Goal: Task Accomplishment & Management: Manage account settings

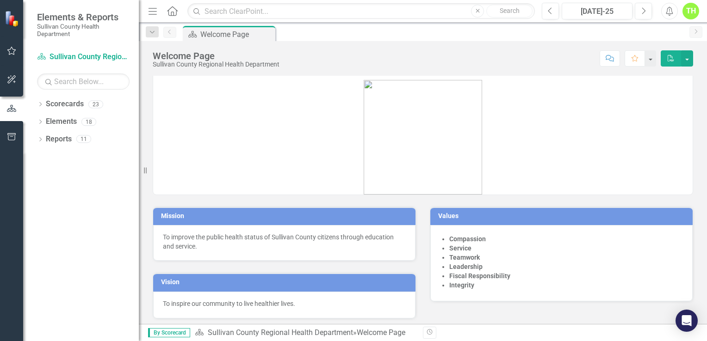
scroll to position [7, 0]
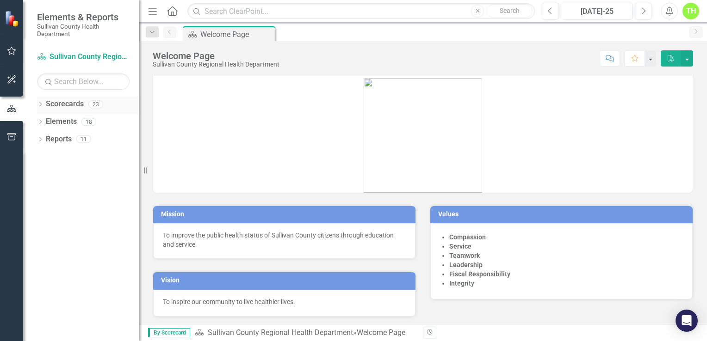
click at [39, 103] on icon "Dropdown" at bounding box center [40, 105] width 6 height 5
click at [77, 126] on link "Sullivan County Regional Health Department" at bounding box center [95, 122] width 88 height 11
click at [82, 121] on link "Sullivan County Regional Health Department" at bounding box center [95, 122] width 88 height 11
click at [85, 123] on link "Sullivan County Regional Health Department" at bounding box center [95, 122] width 88 height 11
click at [49, 124] on div "Dropdown" at bounding box center [46, 122] width 9 height 8
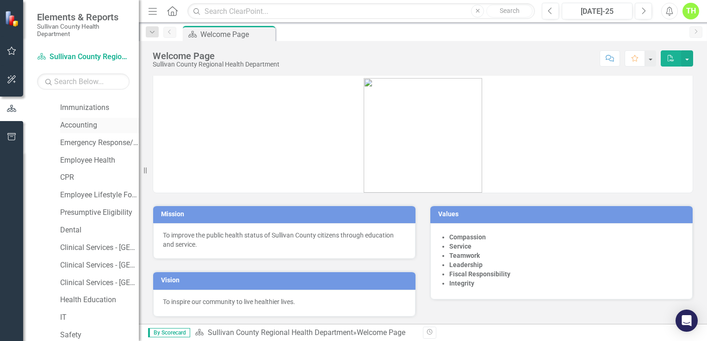
scroll to position [139, 0]
click at [93, 245] on link "Clinical Services - [GEOGRAPHIC_DATA]" at bounding box center [99, 246] width 79 height 11
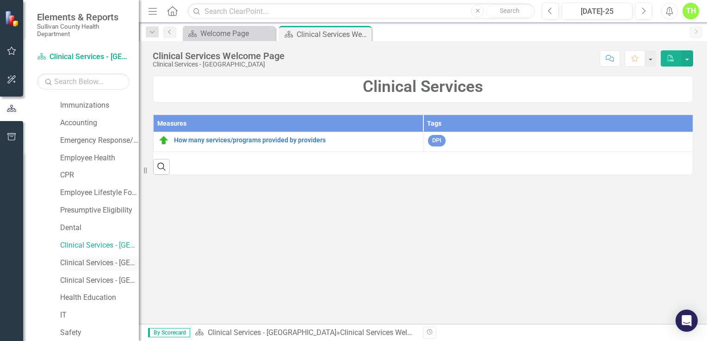
click at [92, 265] on link "Clinical Services - [GEOGRAPHIC_DATA] ([PERSON_NAME])" at bounding box center [99, 263] width 79 height 11
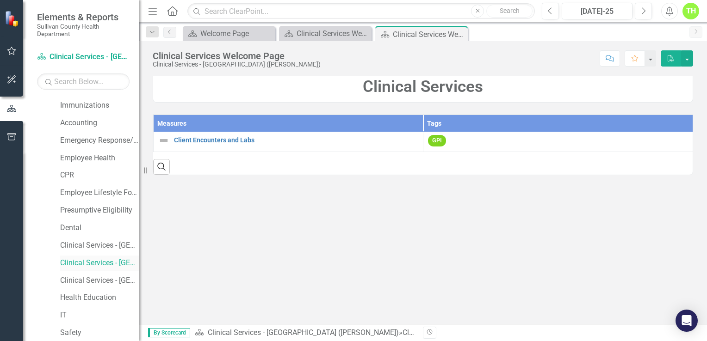
scroll to position [185, 0]
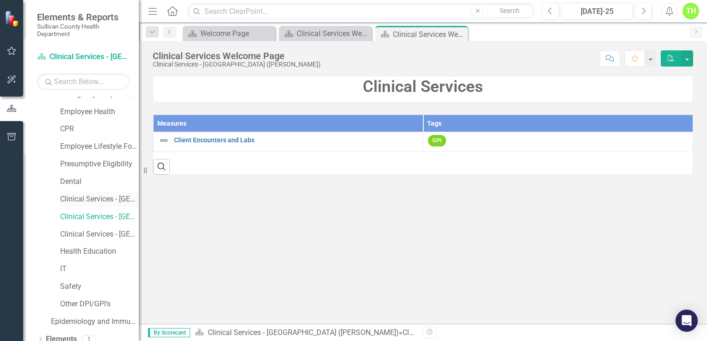
click at [94, 199] on link "Clinical Services - [GEOGRAPHIC_DATA]" at bounding box center [99, 199] width 79 height 11
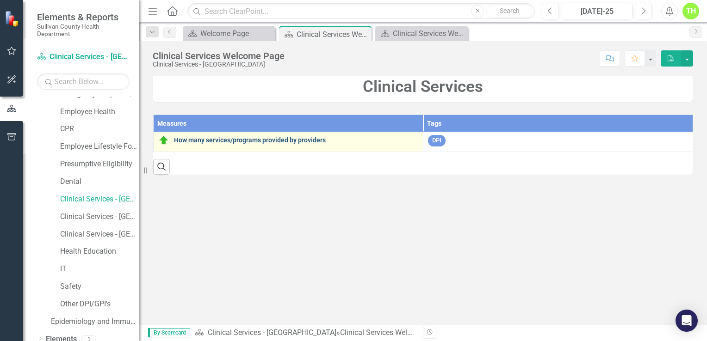
click at [311, 142] on link "How many services/programs provided by providers" at bounding box center [296, 140] width 244 height 7
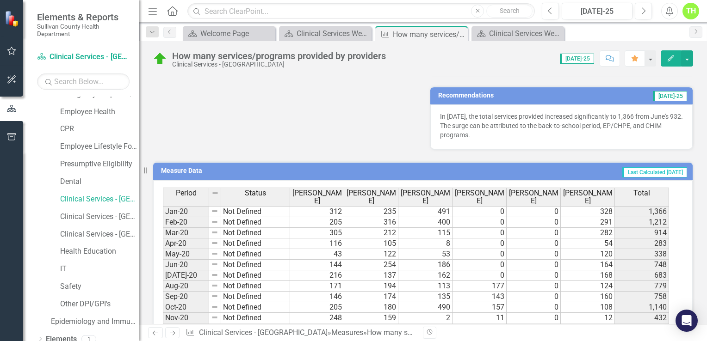
scroll to position [416, 0]
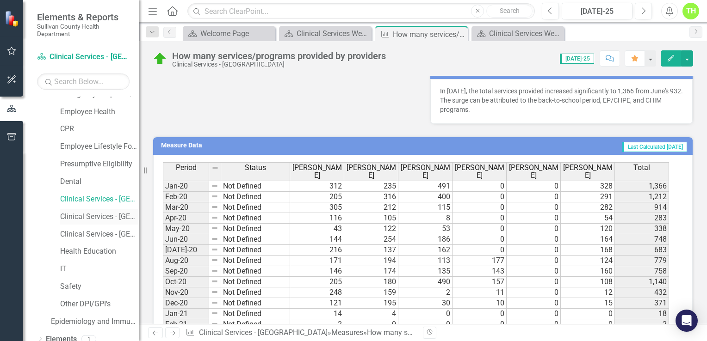
click at [85, 215] on link "Clinical Services - [GEOGRAPHIC_DATA] ([PERSON_NAME])" at bounding box center [99, 217] width 79 height 11
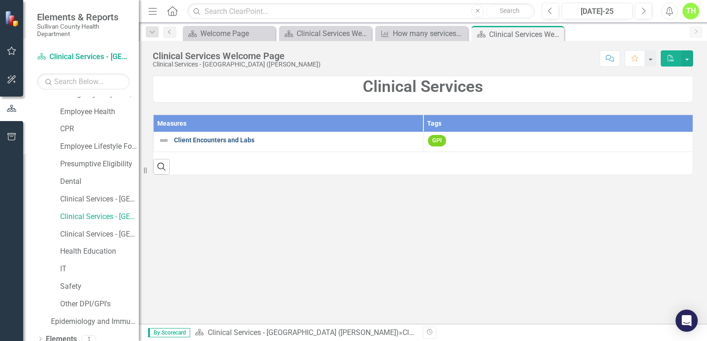
click at [195, 141] on link "Client Encounters and Labs" at bounding box center [296, 140] width 244 height 7
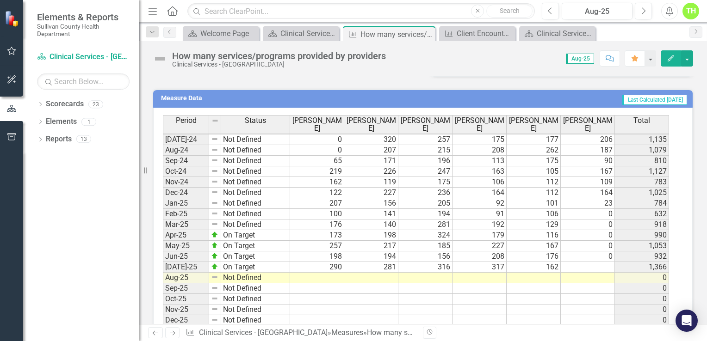
scroll to position [450, 0]
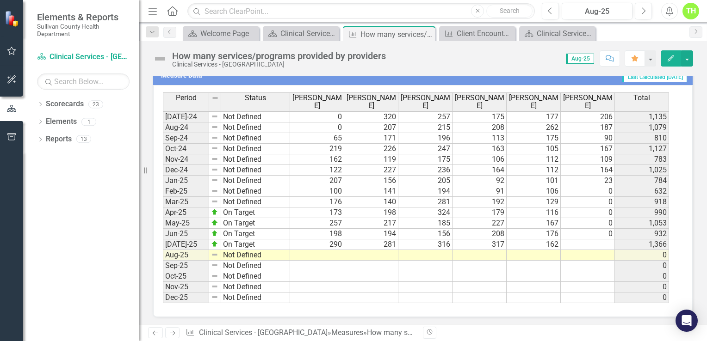
click at [584, 241] on tbody "May-23 Not Defined 195 201 182 175 170 99 1,022 Jun-23 Not Defined 118 176 165 …" at bounding box center [416, 133] width 506 height 341
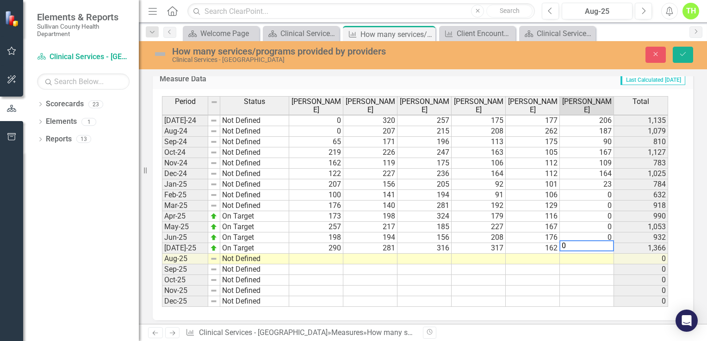
type textarea "0"
click at [582, 257] on td at bounding box center [587, 259] width 54 height 11
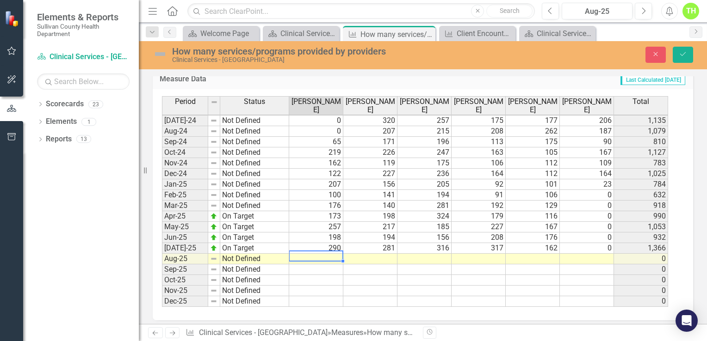
click at [299, 257] on td at bounding box center [316, 259] width 54 height 11
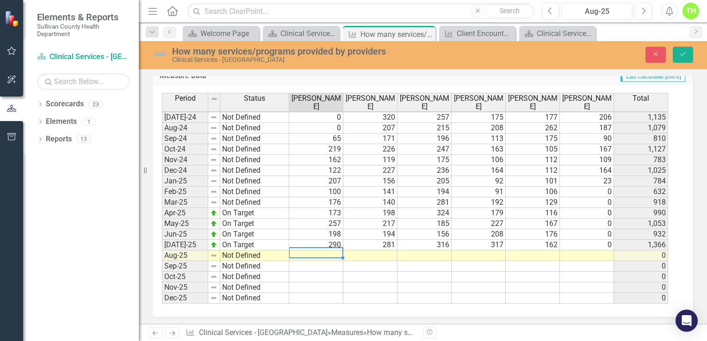
scroll to position [482, 0]
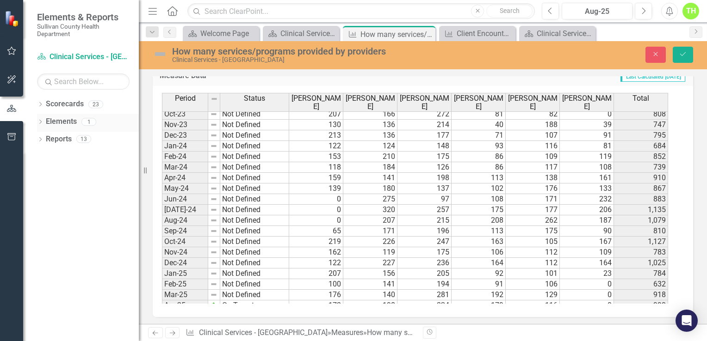
click at [40, 121] on icon "Dropdown" at bounding box center [40, 122] width 6 height 5
click at [43, 156] on icon "Dropdown" at bounding box center [45, 157] width 6 height 5
click at [80, 169] on div "How many services/programs provided by providers" at bounding box center [102, 172] width 74 height 8
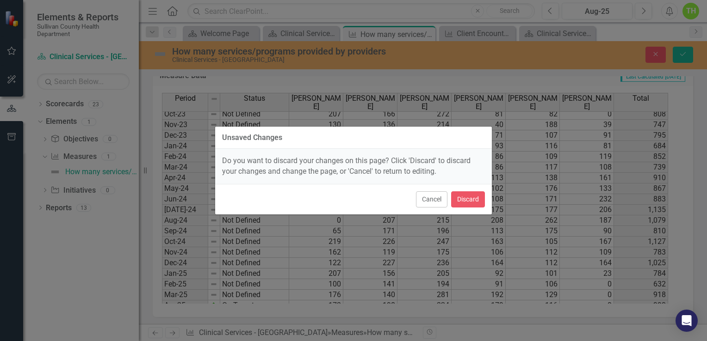
click at [528, 136] on div "Unsaved Changes Do you want to discard your changes on this page? Click 'Discar…" at bounding box center [353, 170] width 707 height 341
click at [439, 203] on button "Cancel" at bounding box center [431, 199] width 31 height 16
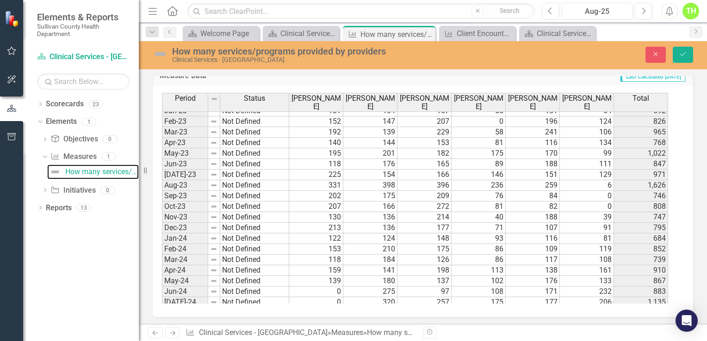
scroll to position [343, 0]
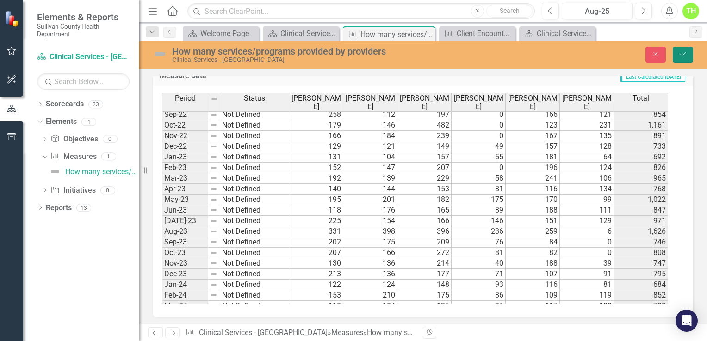
drag, startPoint x: 683, startPoint y: 53, endPoint x: 640, endPoint y: 84, distance: 53.0
click at [681, 55] on icon "Save" at bounding box center [682, 54] width 8 height 6
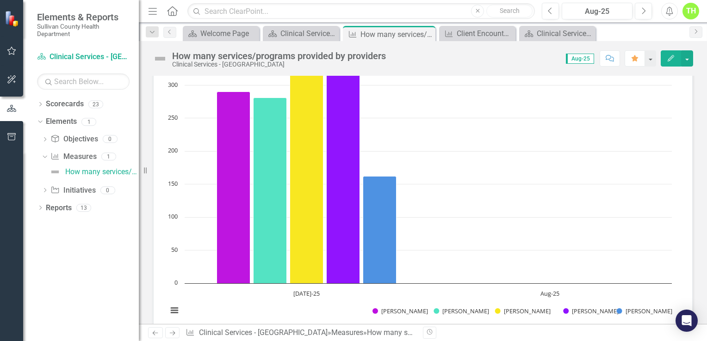
scroll to position [0, 0]
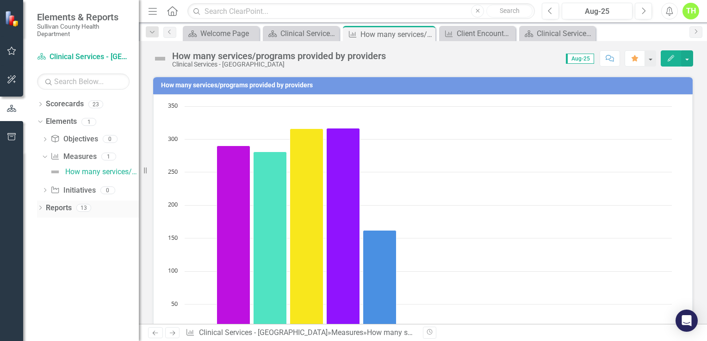
click at [41, 209] on icon "Dropdown" at bounding box center [40, 208] width 6 height 5
click at [43, 277] on icon "Dropdown" at bounding box center [44, 277] width 6 height 5
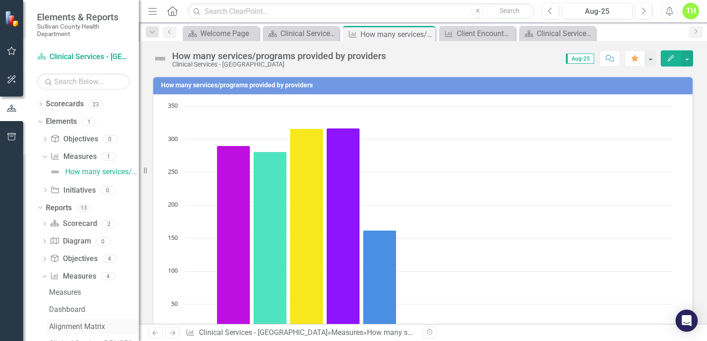
scroll to position [43, 0]
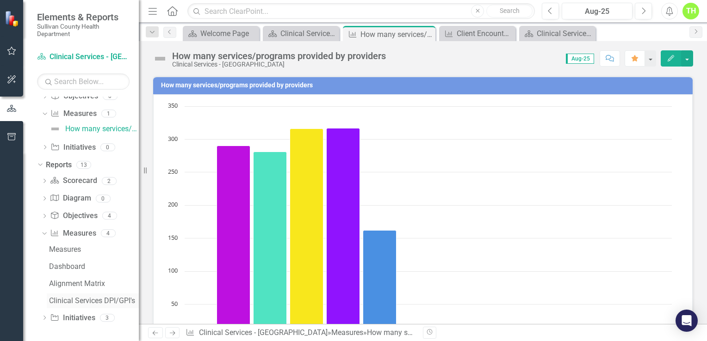
click at [63, 297] on div "Clinical Services DPI/GPI's" at bounding box center [94, 301] width 90 height 8
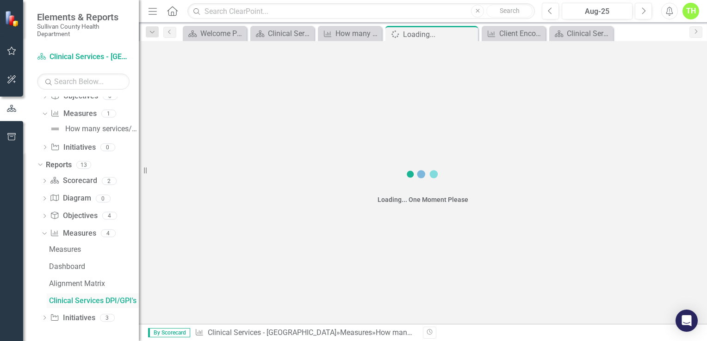
scroll to position [9, 0]
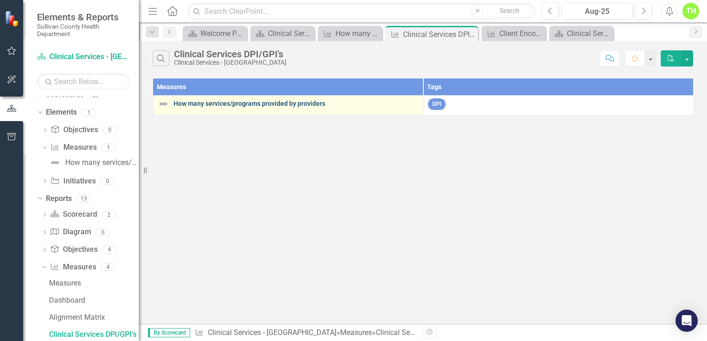
click at [280, 107] on link "How many services/programs provided by providers" at bounding box center [295, 103] width 245 height 7
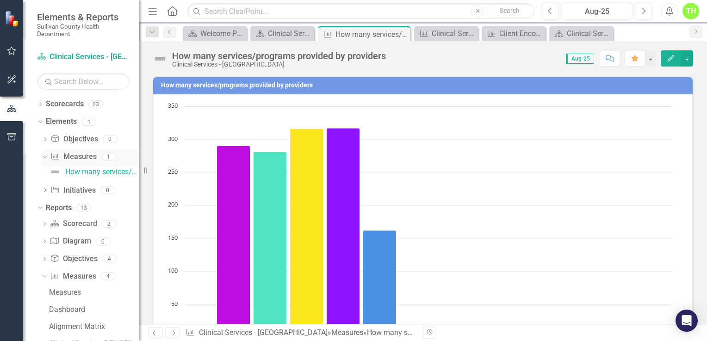
click at [43, 158] on icon "Dropdown" at bounding box center [43, 156] width 5 height 6
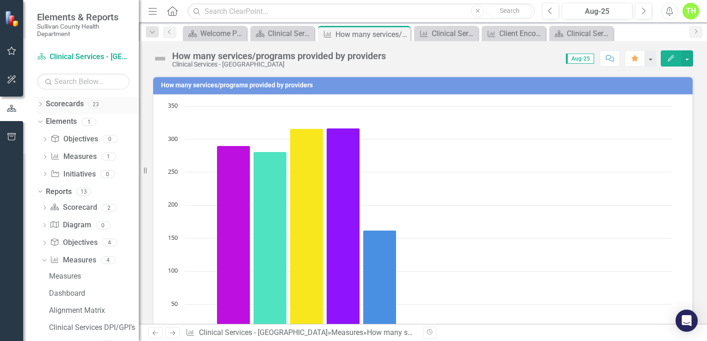
click at [40, 105] on icon "Dropdown" at bounding box center [40, 105] width 6 height 5
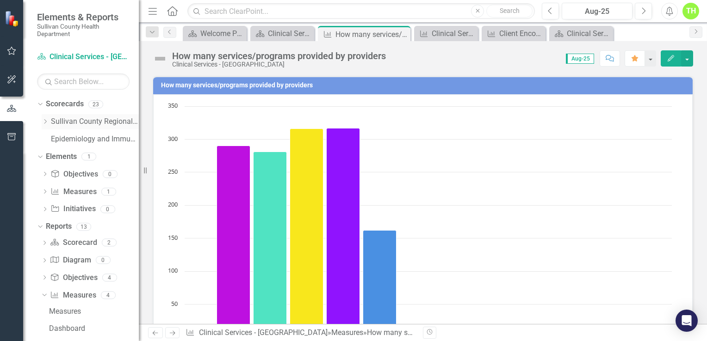
click at [42, 119] on icon "Dropdown" at bounding box center [45, 122] width 7 height 6
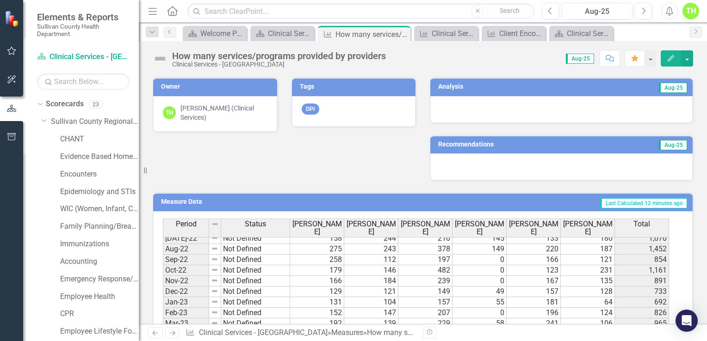
scroll to position [416, 0]
